Goal: Task Accomplishment & Management: Manage account settings

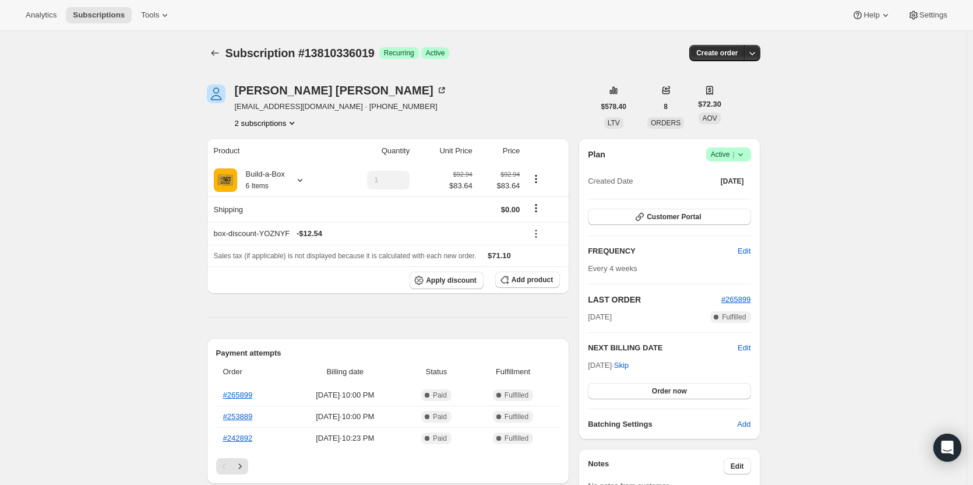
click at [725, 156] on span "Active |" at bounding box center [729, 155] width 36 height 12
click at [727, 200] on span "Cancel subscription" at bounding box center [732, 197] width 66 height 9
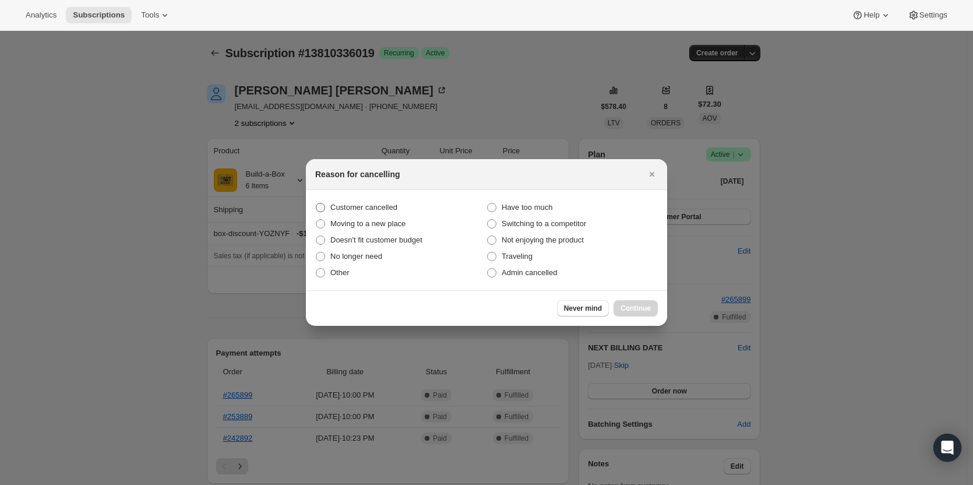
click at [404, 207] on label "Customer cancelled" at bounding box center [400, 207] width 171 height 16
click at [316, 203] on input "Customer cancelled" at bounding box center [316, 203] width 1 height 1
radio input "true"
click at [647, 307] on span "Continue" at bounding box center [636, 308] width 30 height 9
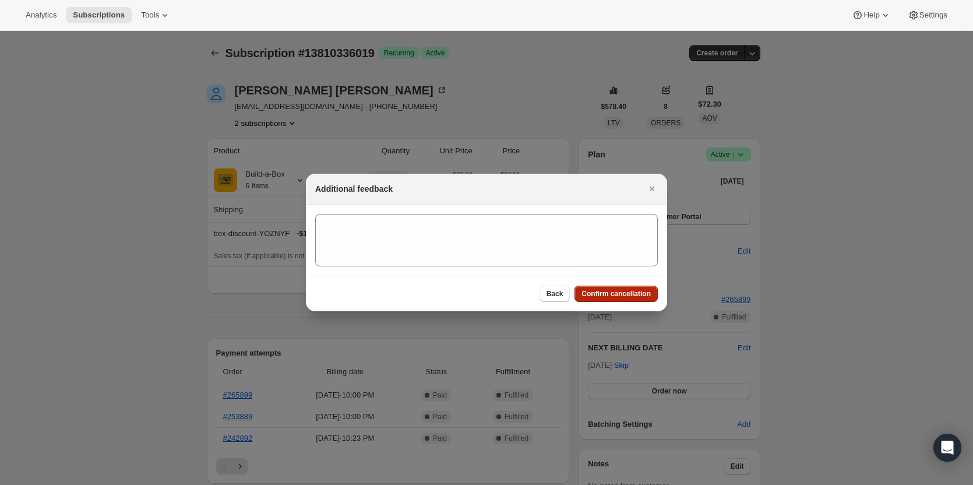
click at [631, 291] on span "Confirm cancellation" at bounding box center [616, 293] width 69 height 9
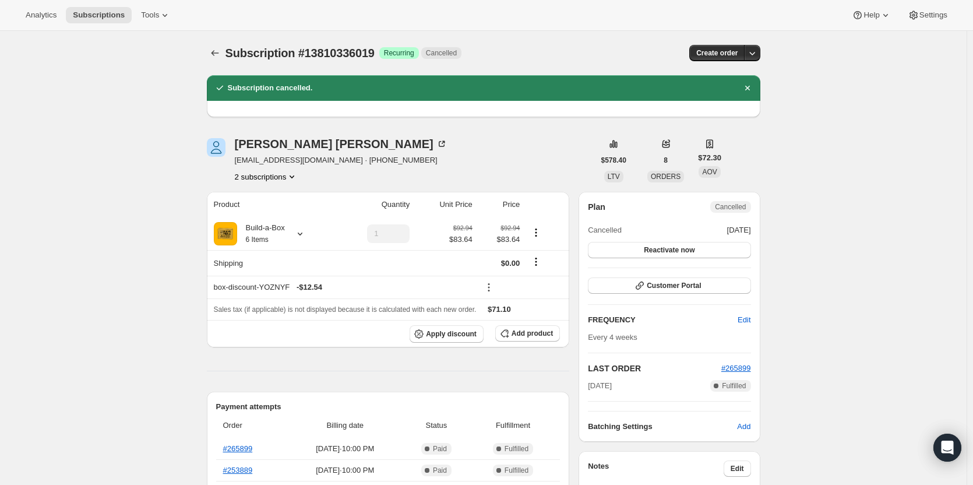
click at [267, 181] on button "2 subscriptions" at bounding box center [267, 177] width 64 height 12
click at [269, 206] on button "13523321107" at bounding box center [270, 198] width 88 height 19
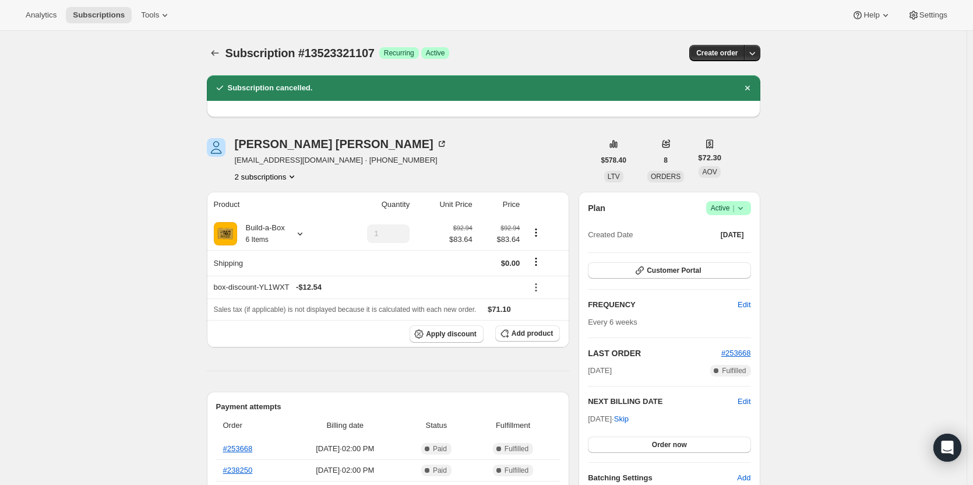
click at [735, 206] on span "Active |" at bounding box center [729, 208] width 36 height 12
click at [746, 249] on span "Cancel subscription" at bounding box center [732, 250] width 66 height 9
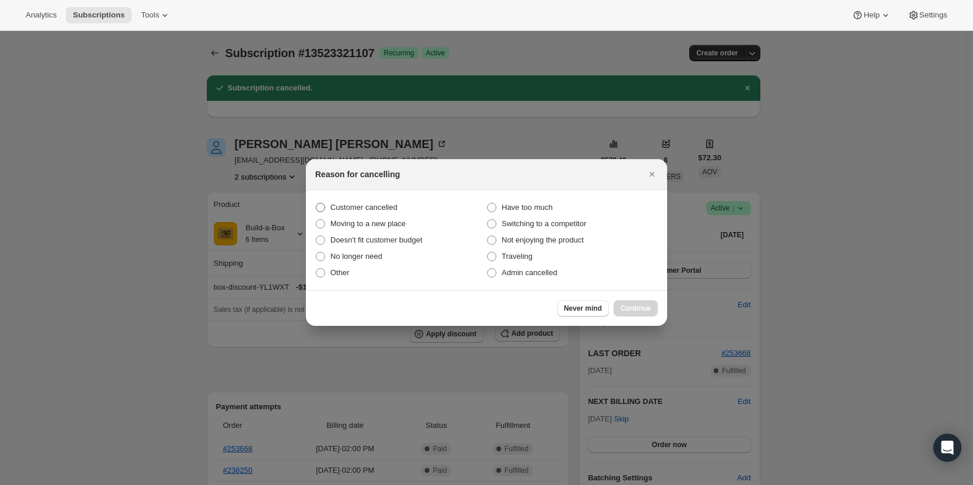
click at [340, 203] on span "Customer cancelled" at bounding box center [363, 207] width 67 height 9
click at [316, 203] on input "Customer cancelled" at bounding box center [316, 203] width 1 height 1
radio input "true"
click at [646, 304] on button "Continue" at bounding box center [636, 308] width 44 height 16
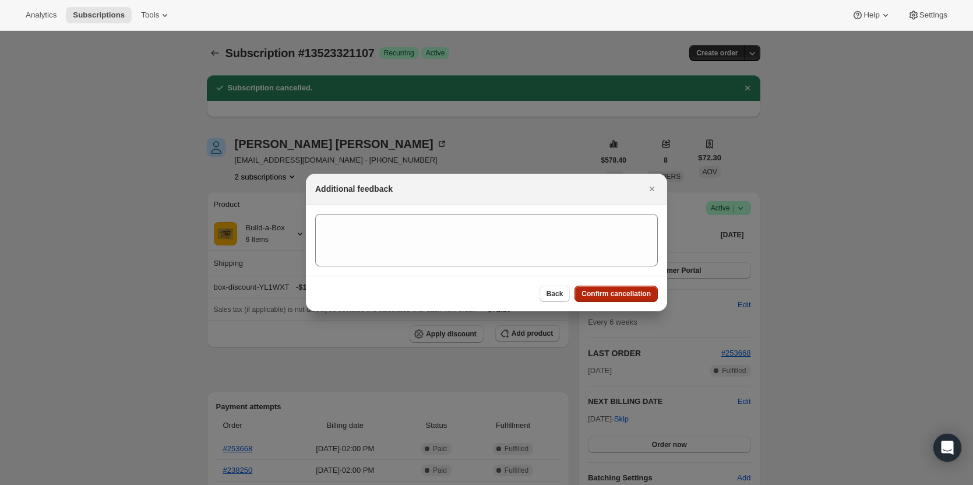
click at [620, 290] on span "Confirm cancellation" at bounding box center [616, 293] width 69 height 9
